Goal: Download file/media

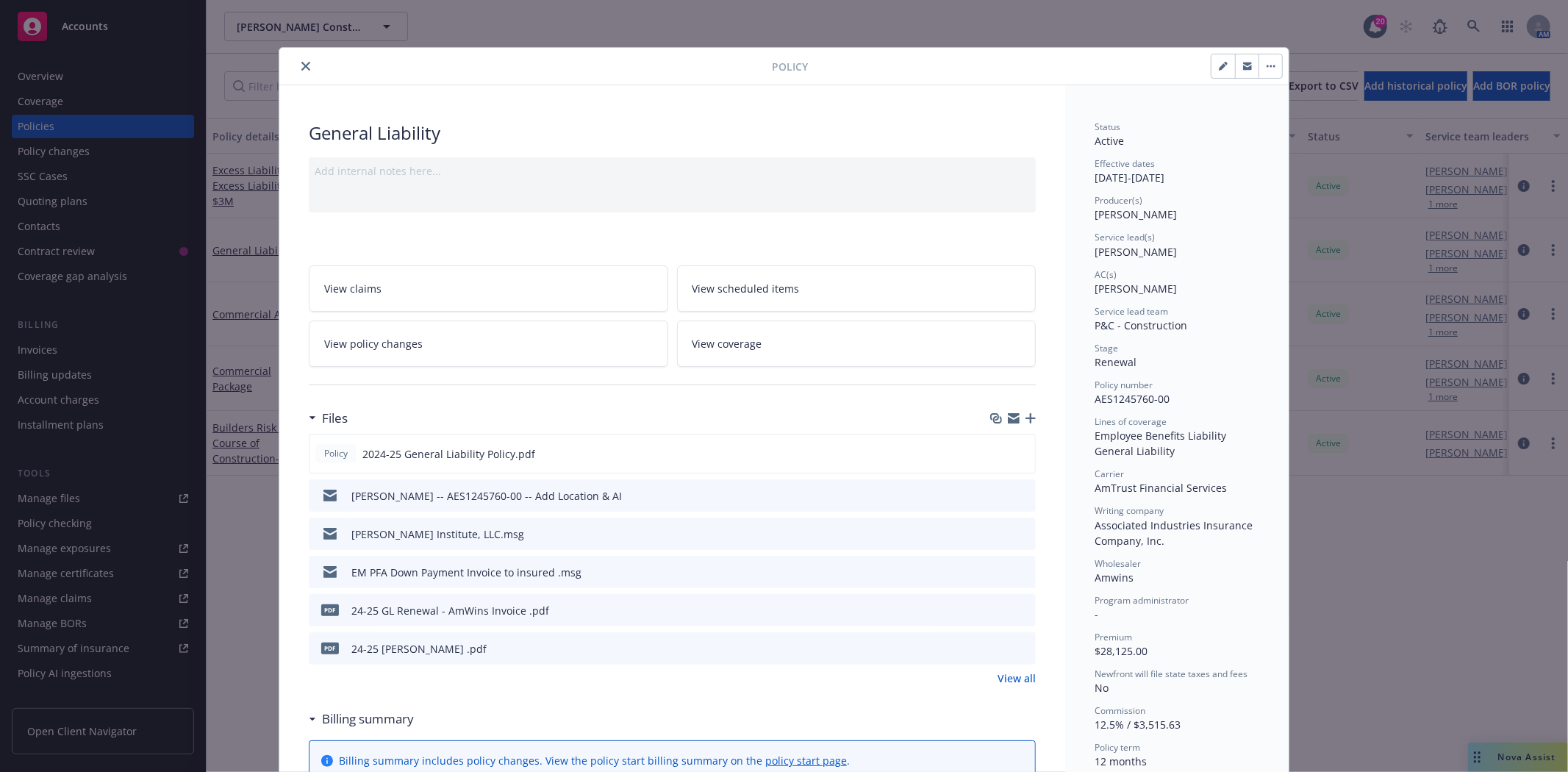
scroll to position [44, 0]
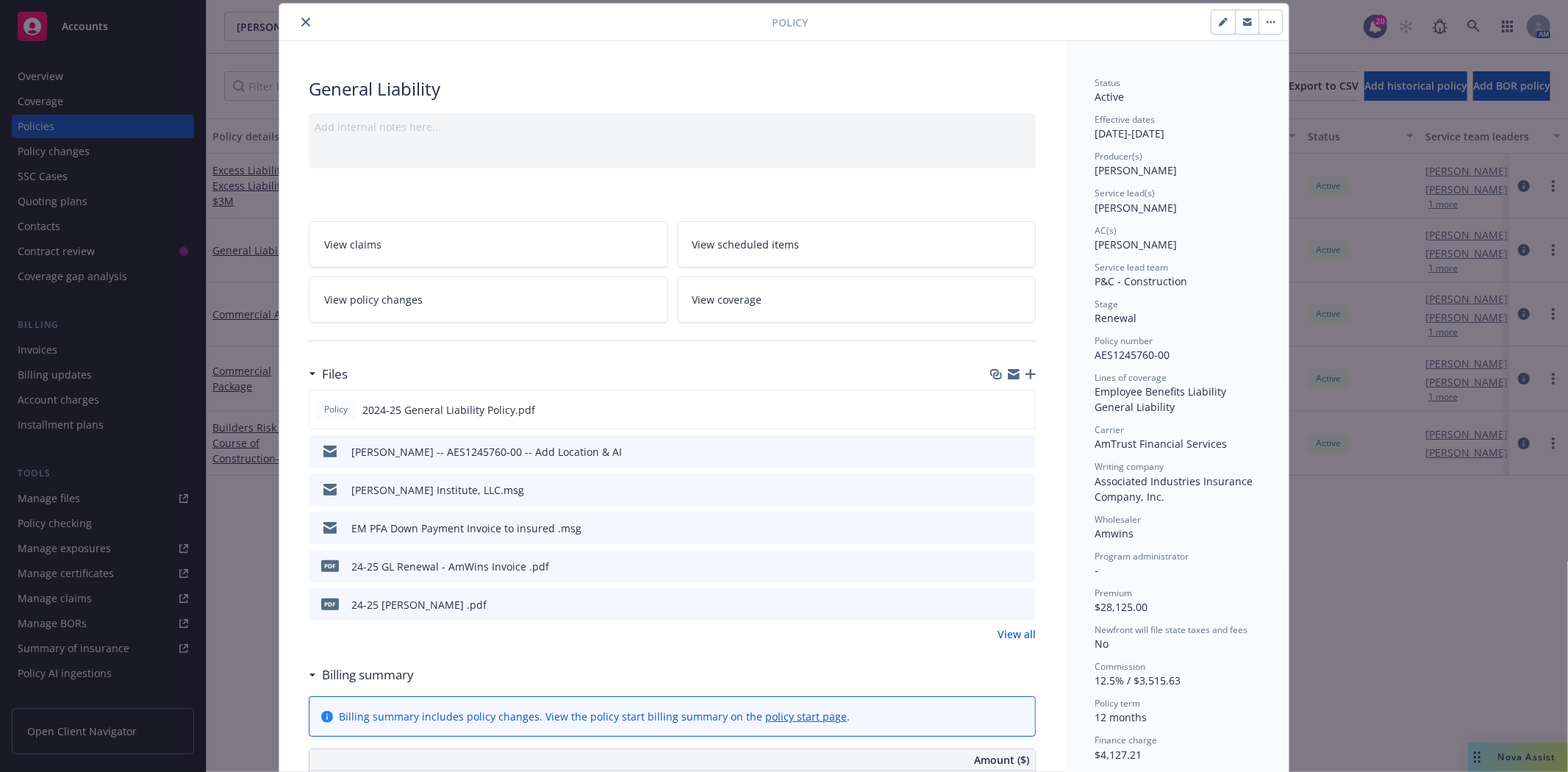
click at [302, 25] on icon "close" at bounding box center [306, 22] width 9 height 9
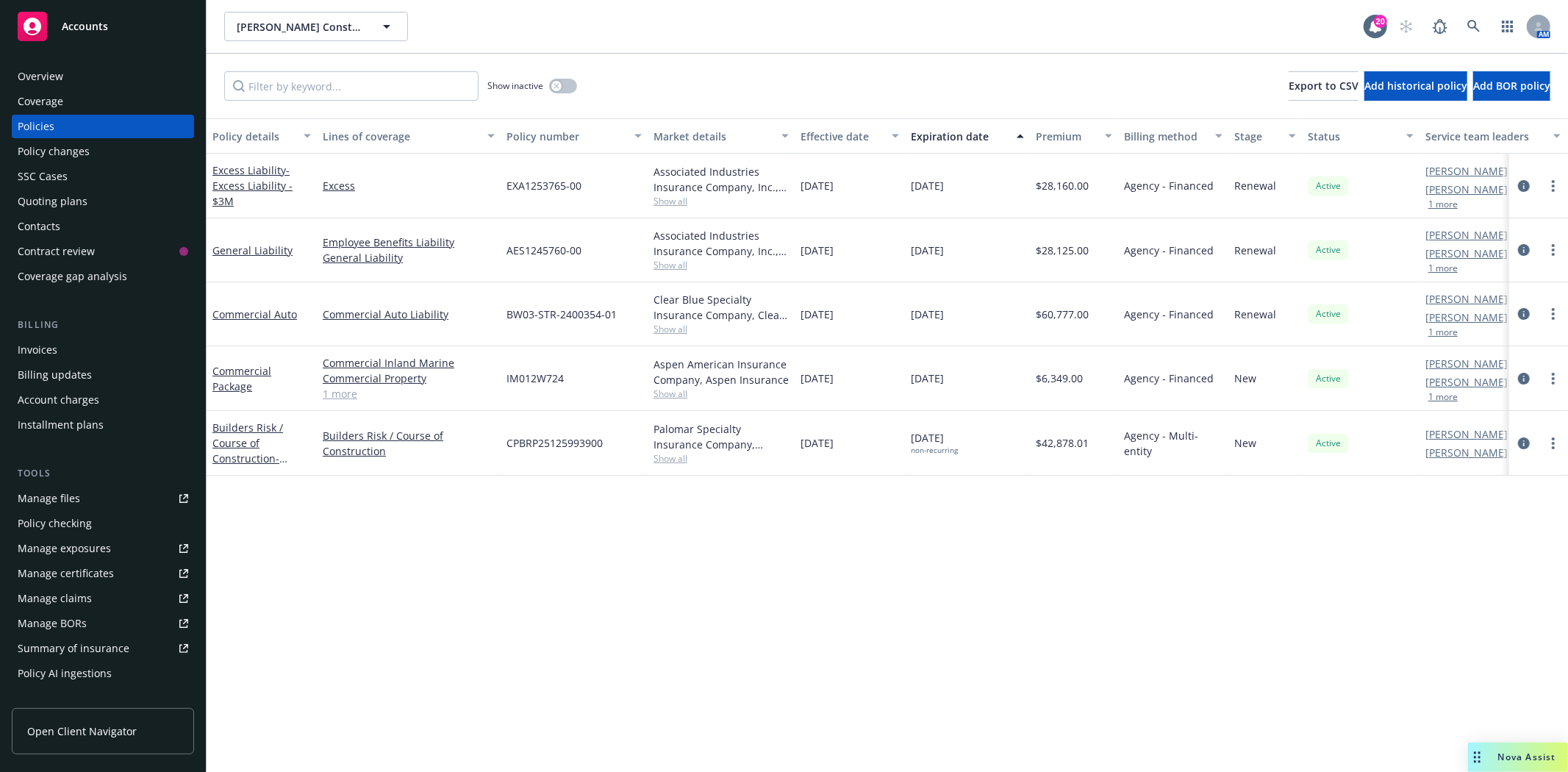
click at [86, 200] on div "Quoting plans" at bounding box center [103, 201] width 171 height 24
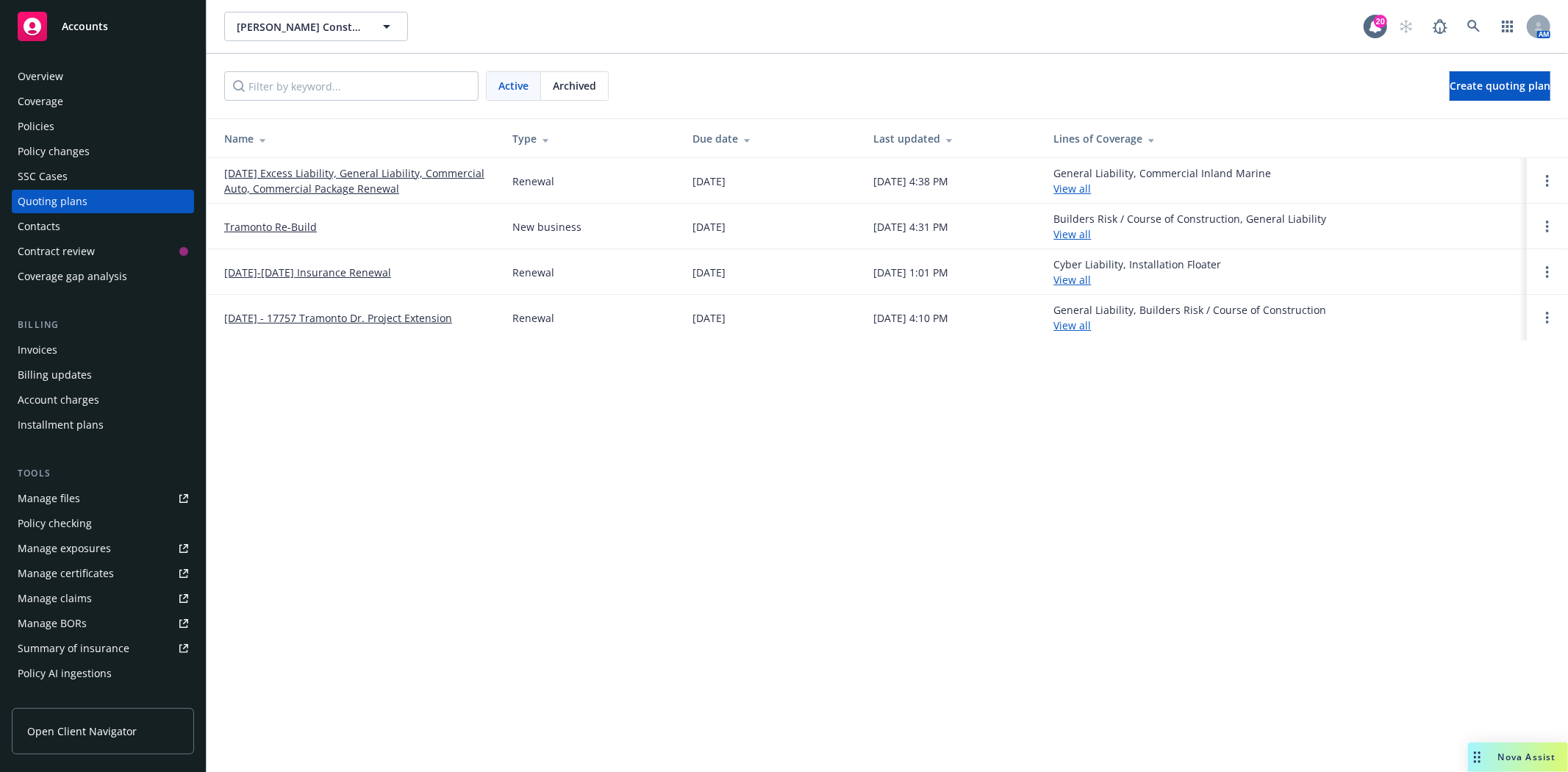
click at [298, 187] on link "[DATE] Excess Liability, General Liability, Commercial Auto, Commercial Package…" at bounding box center [356, 181] width 265 height 31
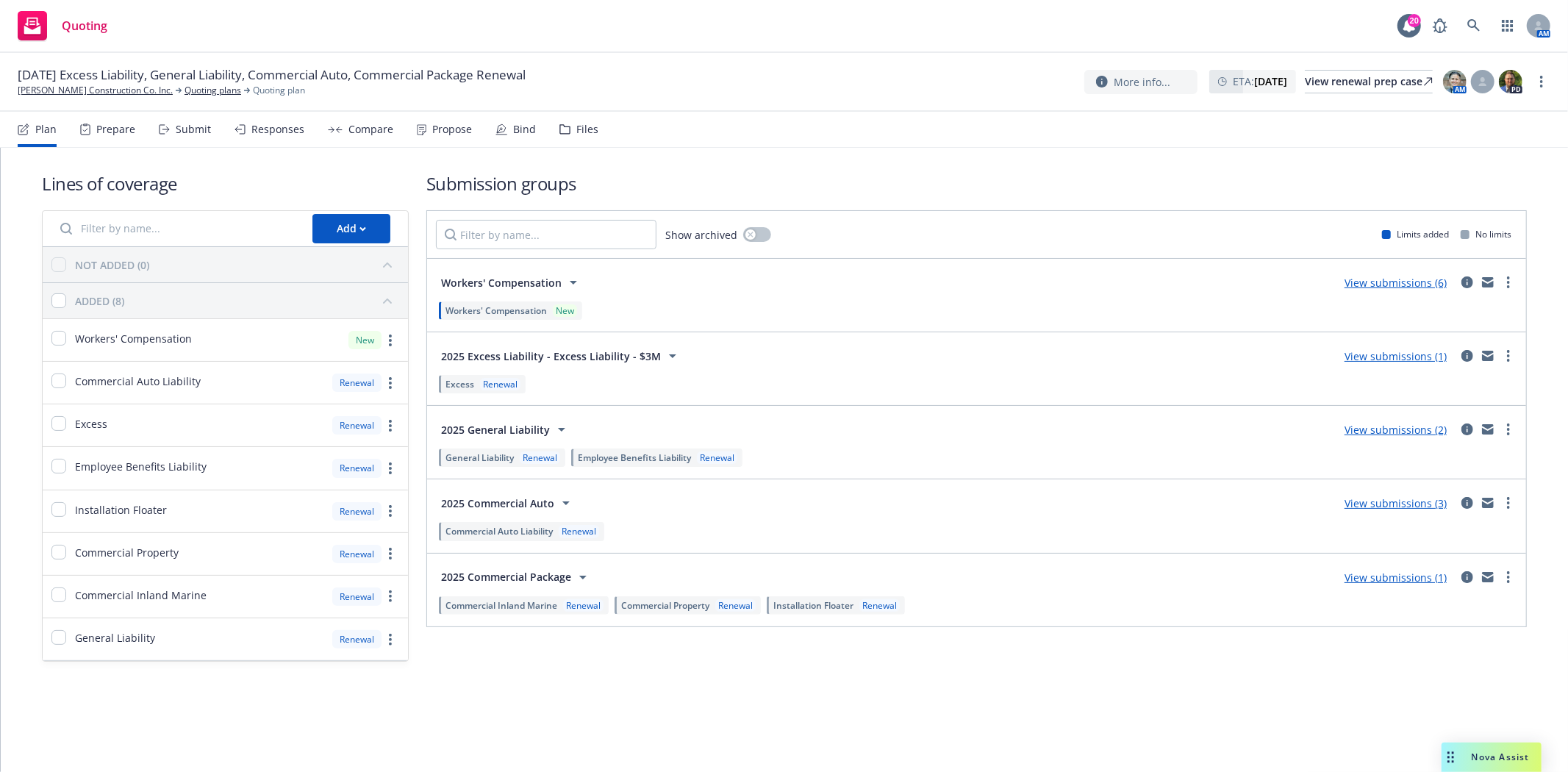
click at [590, 127] on div "Files" at bounding box center [588, 129] width 22 height 12
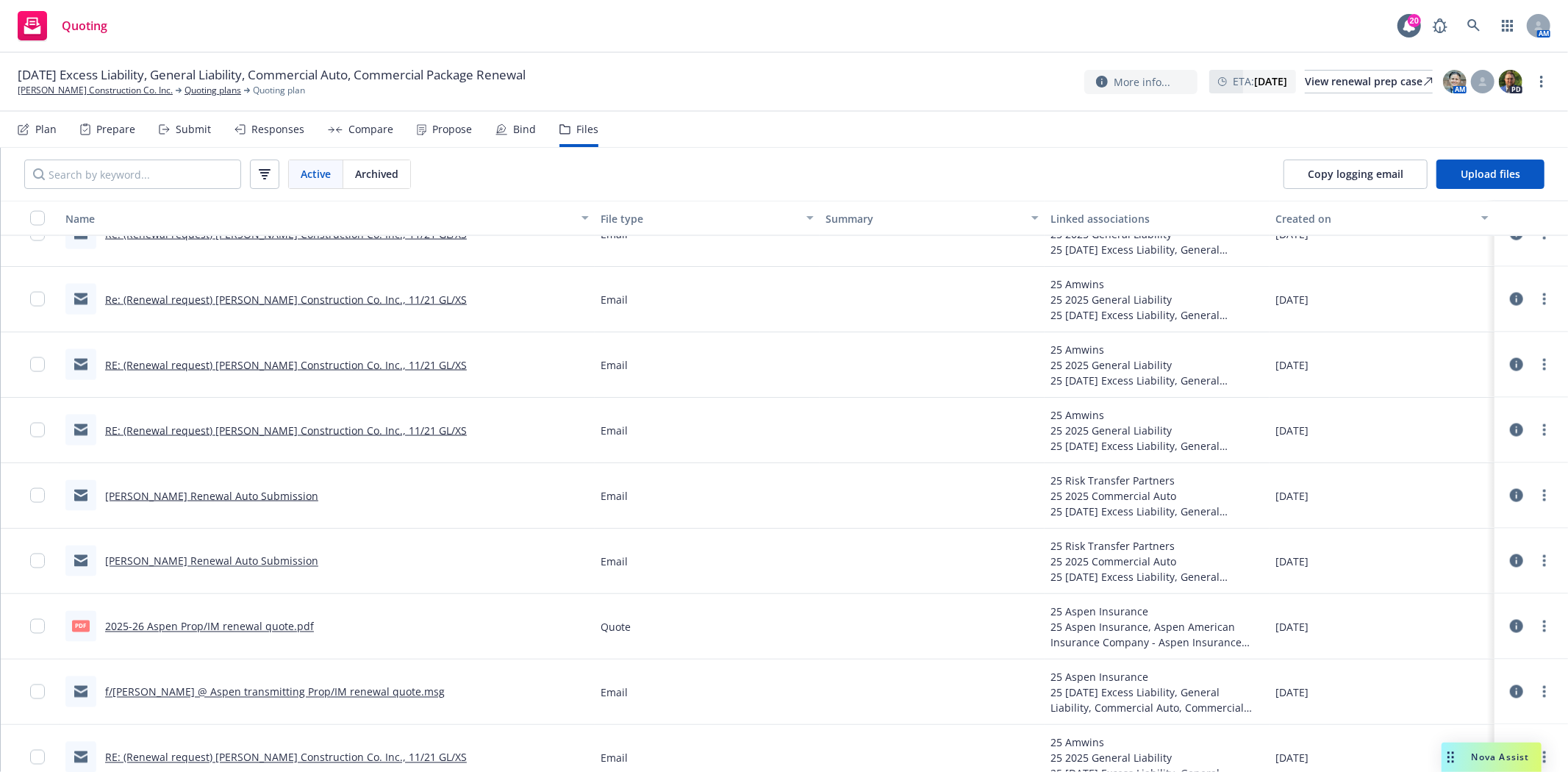
scroll to position [2041, 0]
click at [254, 614] on div "pdf 2025-26 Aspen Prop/IM renewal quote.pdf" at bounding box center [190, 625] width 248 height 31
click at [250, 621] on link "2025-26 Aspen Prop/IM renewal quote.pdf" at bounding box center [209, 626] width 208 height 14
